Goal: Transaction & Acquisition: Purchase product/service

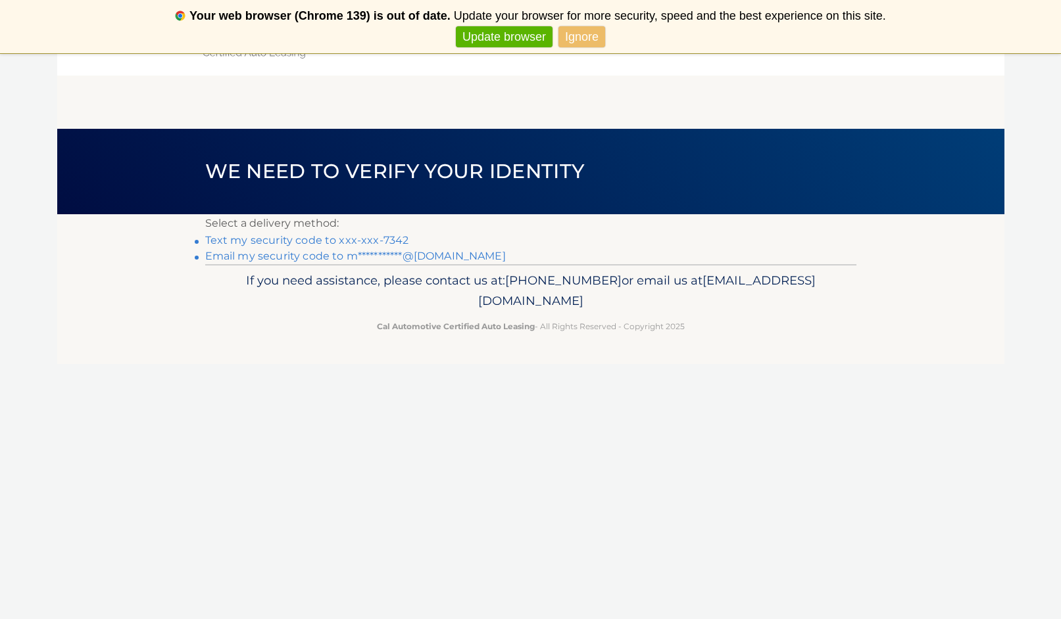
click at [366, 237] on link "Text my security code to xxx-xxx-7342" at bounding box center [307, 240] width 204 height 12
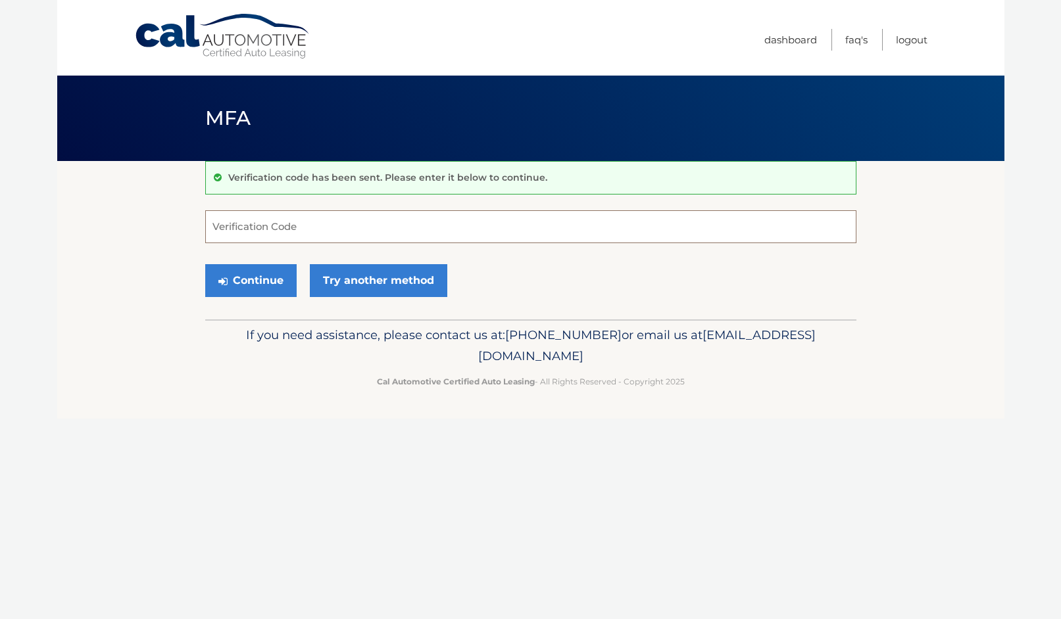
click at [507, 230] on input "Verification Code" at bounding box center [530, 226] width 651 height 33
type input "899139"
click at [256, 281] on button "Continue" at bounding box center [250, 280] width 91 height 33
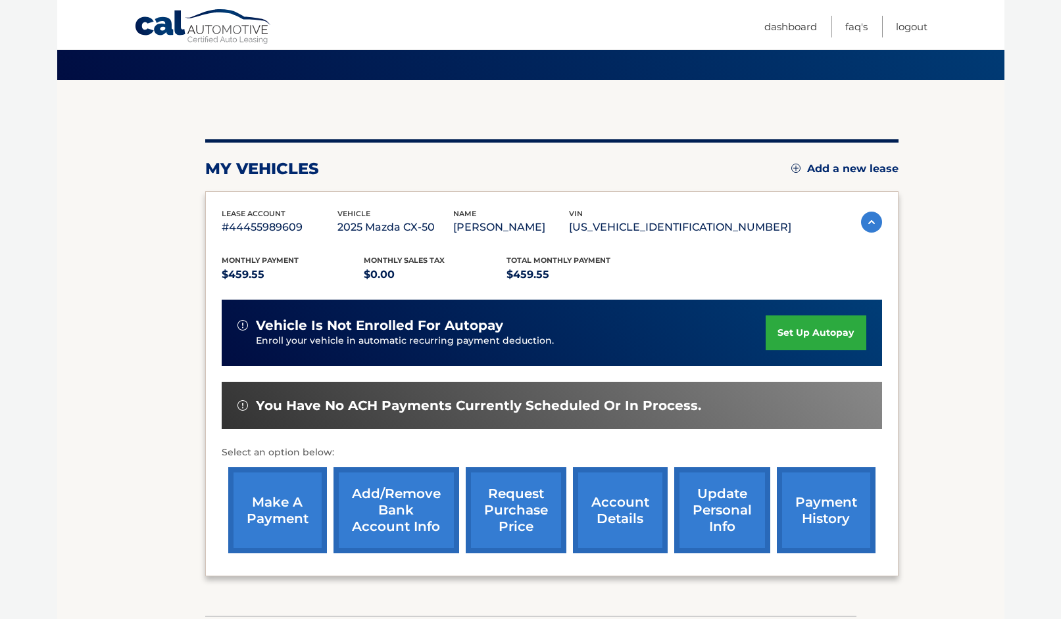
scroll to position [97, 0]
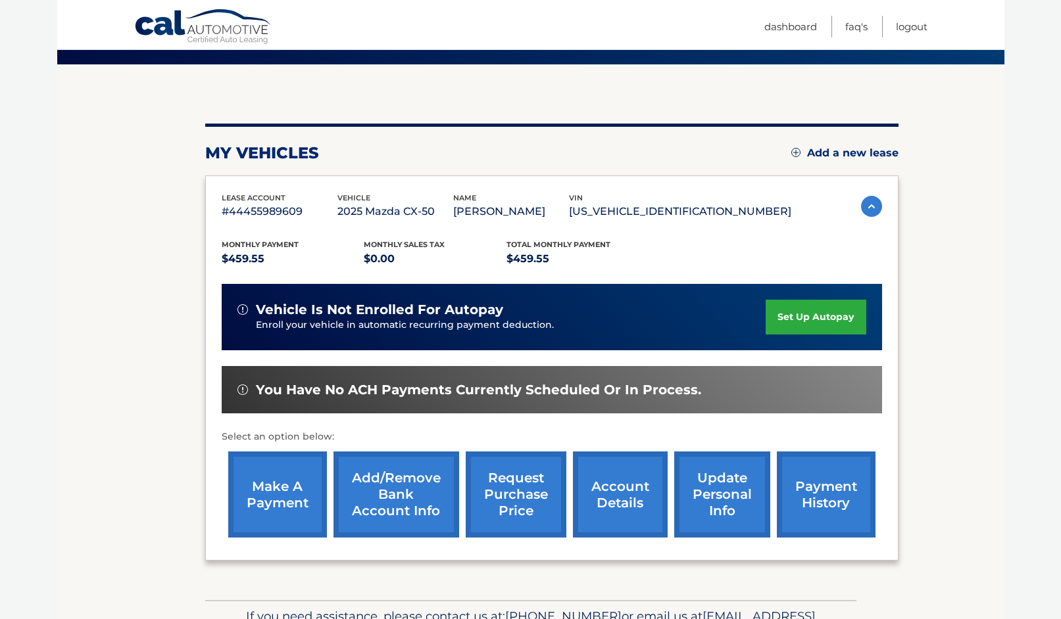
click at [255, 474] on link "make a payment" at bounding box center [277, 495] width 99 height 86
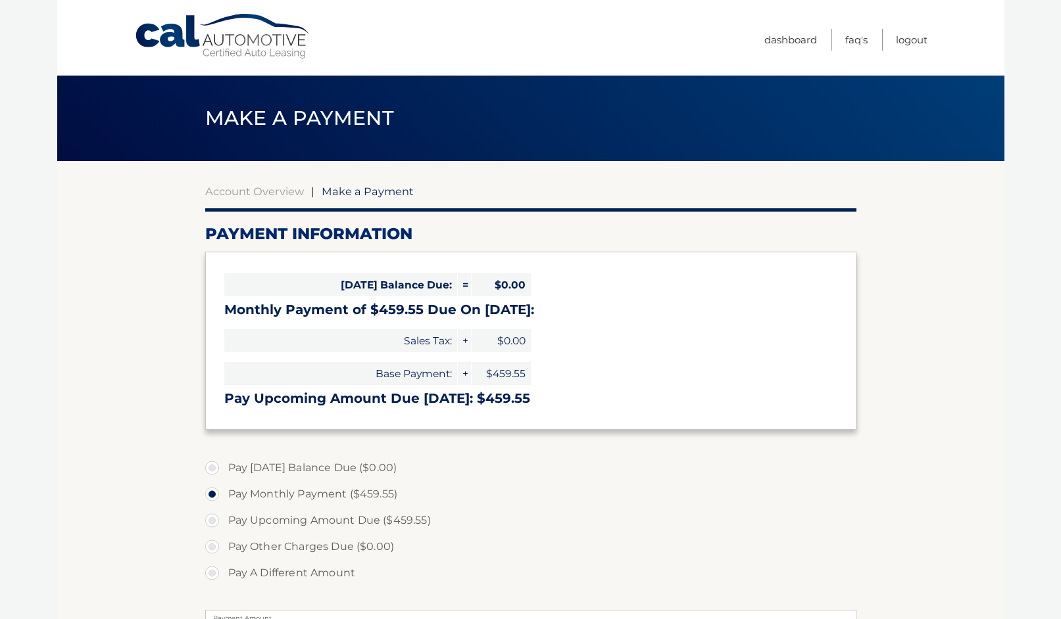
select select "ODI2ZDFkZTAtNjgwZi00NzcyLThkNWEtNDBkMGQ5NTAxOGY5"
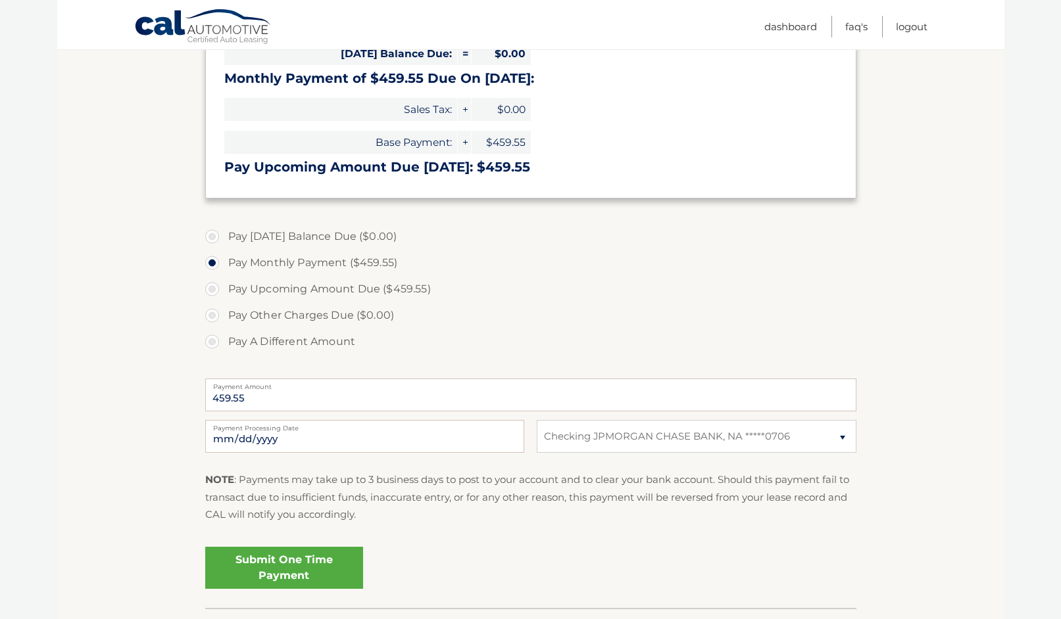
scroll to position [282, 0]
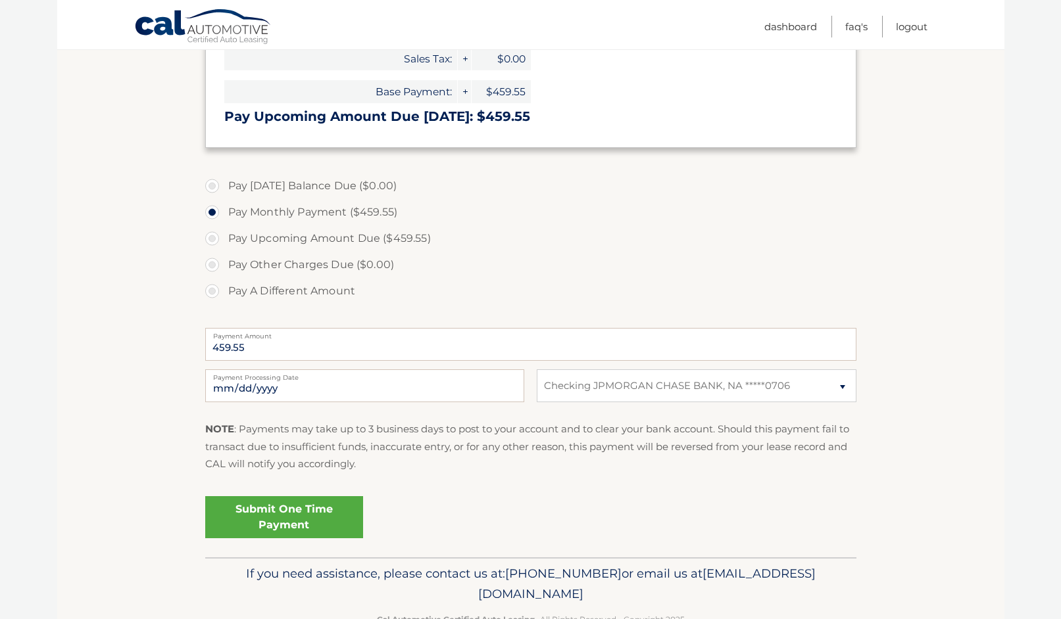
click at [298, 527] on link "Submit One Time Payment" at bounding box center [284, 518] width 158 height 42
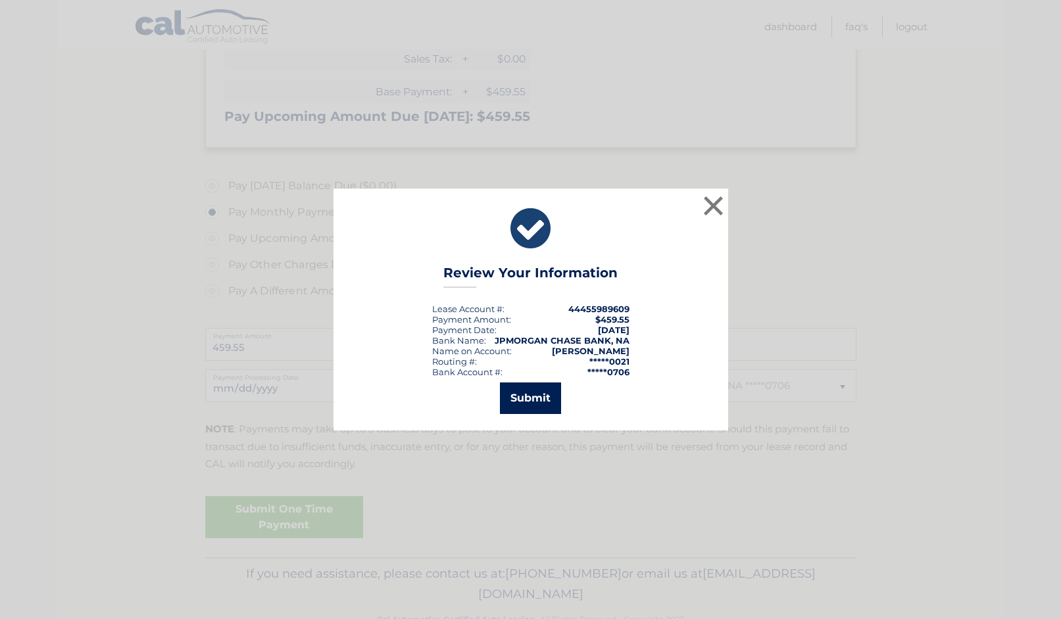
click at [528, 403] on button "Submit" at bounding box center [530, 399] width 61 height 32
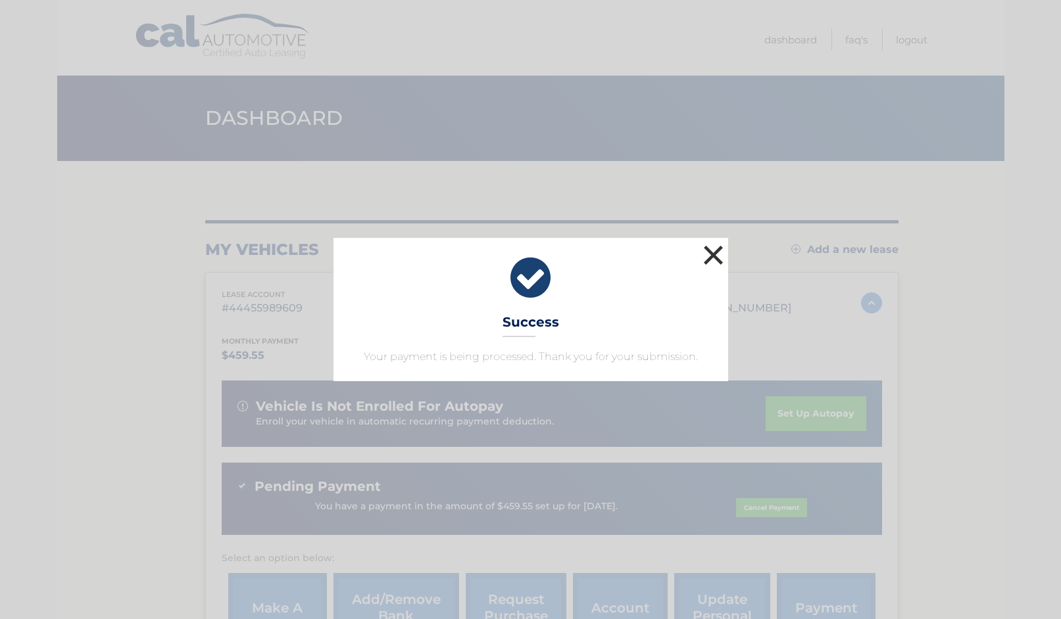
click at [714, 262] on button "×" at bounding box center [713, 255] width 26 height 26
